Goal: Navigation & Orientation: Find specific page/section

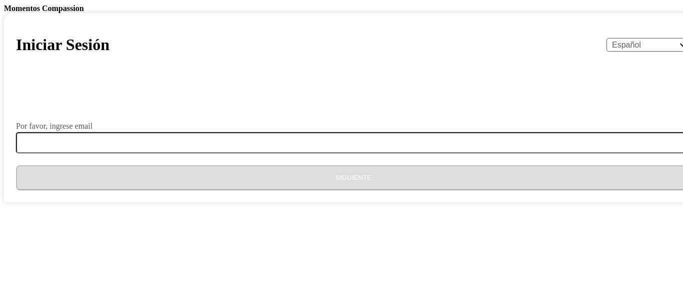
select select "es"
click at [328, 51] on div "Momentos Compassion Iniciar Sesión English Español Français አማርኛ ဗမာ bahasa Ind…" at bounding box center [341, 103] width 675 height 198
select select "es"
click at [334, 79] on div "Momentos Compassion Iniciar Sesión English Español Français አማርኛ ဗမာ bahasa Ind…" at bounding box center [341, 103] width 675 height 198
